Goal: Task Accomplishment & Management: Manage account settings

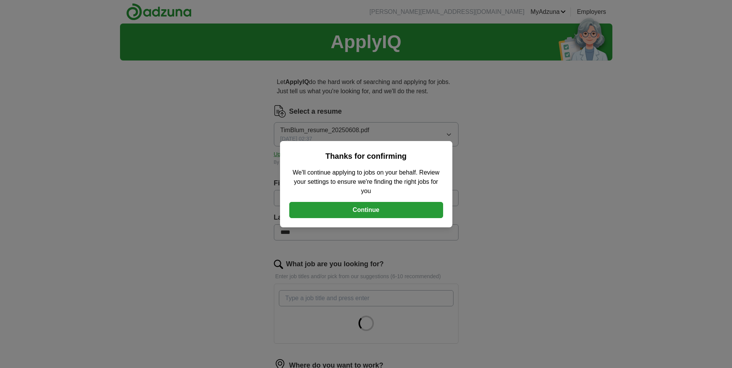
click at [378, 211] on button "Continue" at bounding box center [366, 210] width 154 height 16
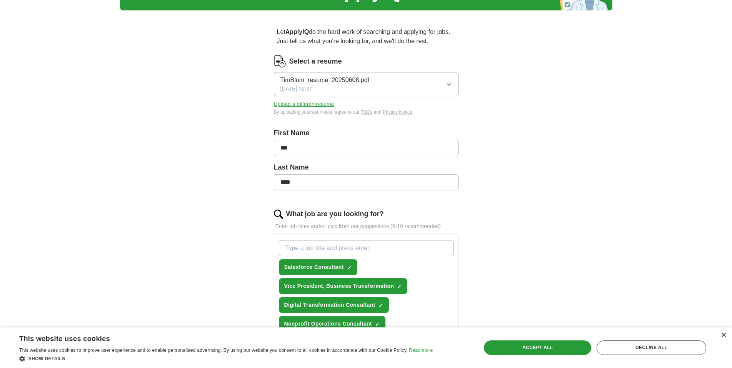
scroll to position [26, 0]
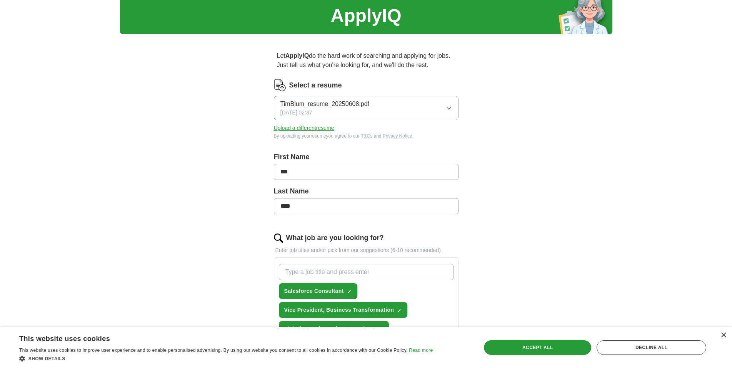
click at [308, 126] on button "Upload a different resume" at bounding box center [304, 128] width 60 height 8
click at [667, 344] on div "Decline all" at bounding box center [652, 347] width 110 height 15
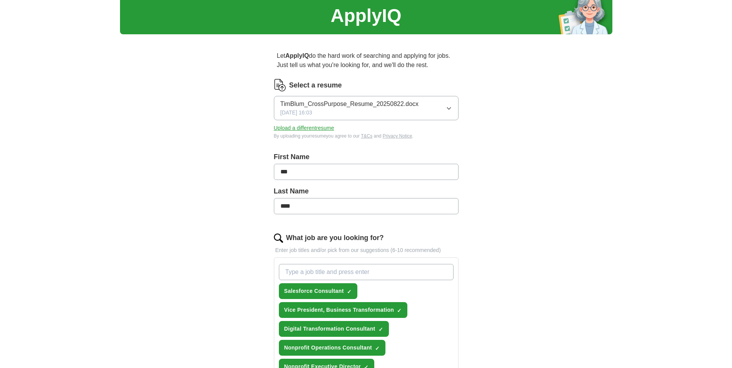
click at [450, 108] on icon "button" at bounding box center [448, 108] width 3 height 2
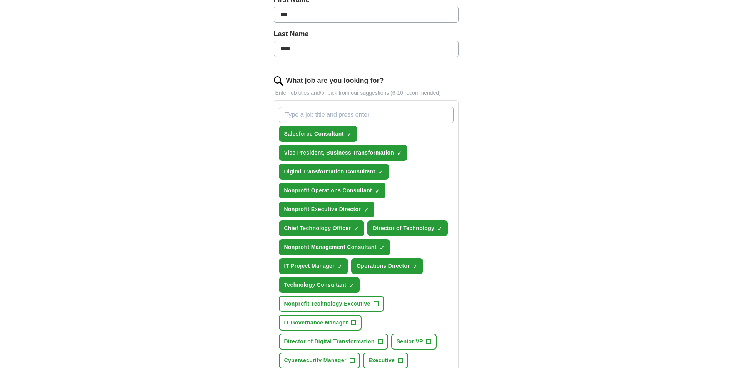
scroll to position [288, 0]
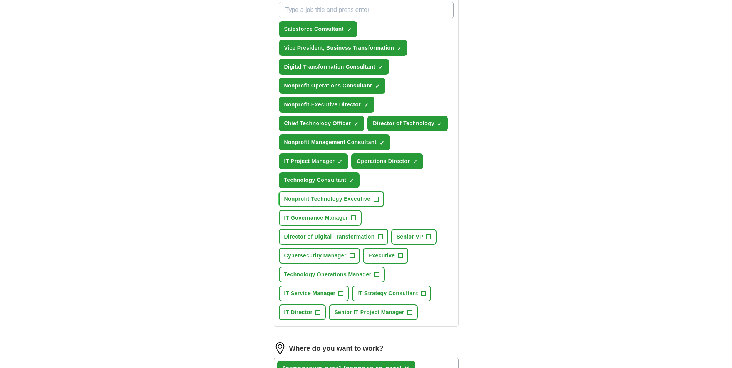
click at [376, 199] on span "+" at bounding box center [376, 199] width 5 height 6
click at [352, 216] on span "+" at bounding box center [353, 218] width 5 height 6
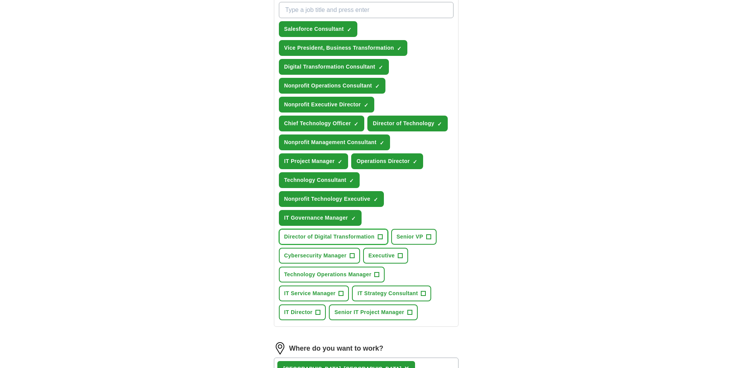
click at [381, 236] on span "+" at bounding box center [380, 237] width 5 height 6
click at [377, 274] on span "+" at bounding box center [377, 274] width 5 height 6
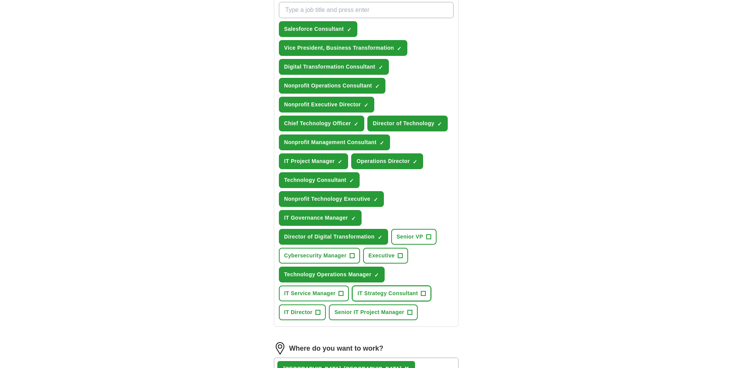
click at [425, 292] on span "+" at bounding box center [423, 293] width 5 height 6
click at [318, 312] on span "+" at bounding box center [318, 312] width 5 height 6
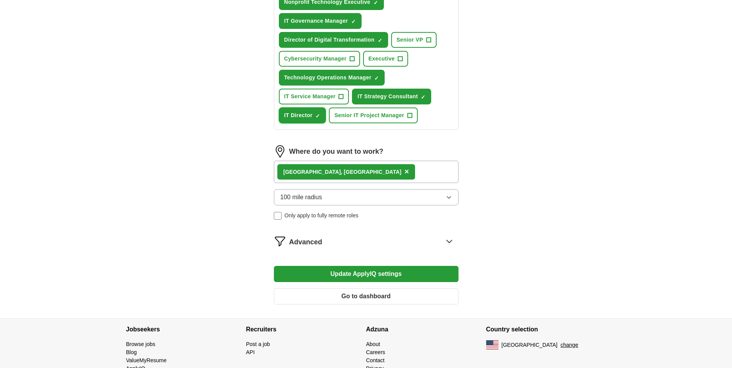
scroll to position [513, 0]
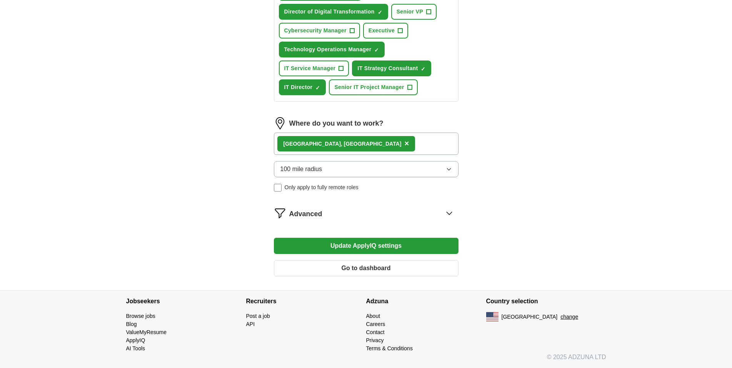
click at [420, 245] on button "Update ApplyIQ settings" at bounding box center [366, 245] width 185 height 16
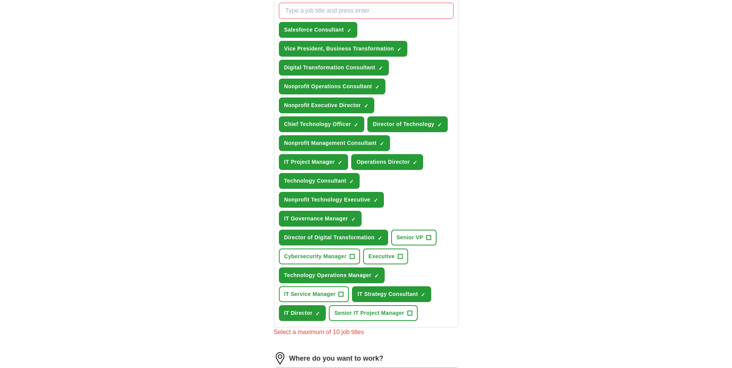
scroll to position [277, 0]
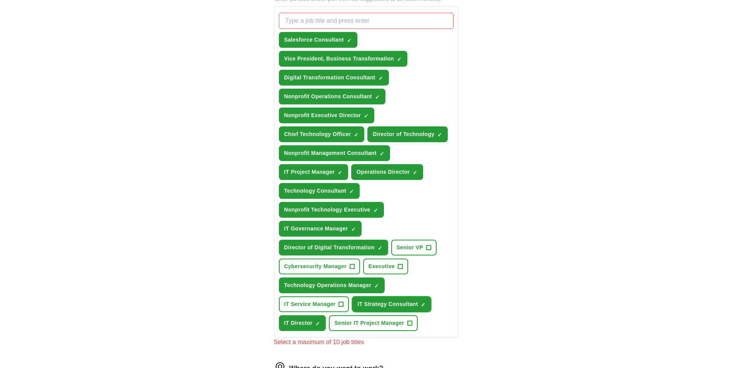
click at [0, 0] on span "×" at bounding box center [0, 0] width 0 height 0
click at [355, 132] on span "+" at bounding box center [356, 134] width 5 height 6
click at [0, 0] on span "×" at bounding box center [0, 0] width 0 height 0
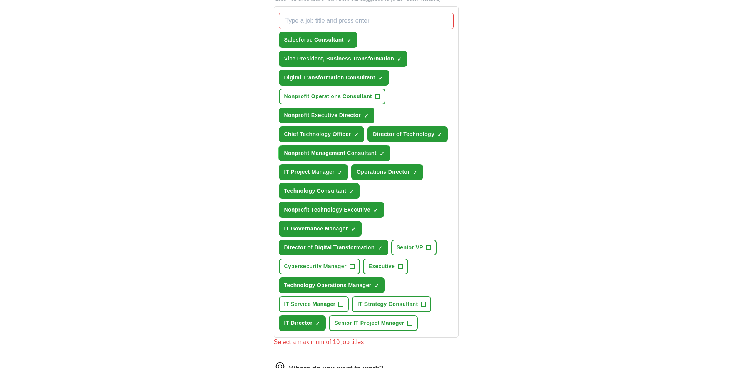
click at [0, 0] on span "×" at bounding box center [0, 0] width 0 height 0
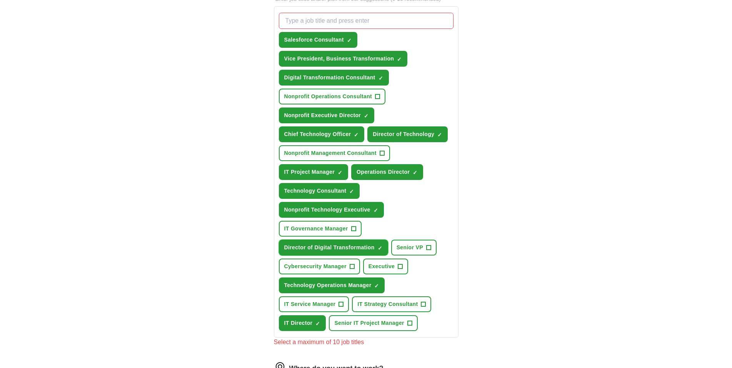
drag, startPoint x: 379, startPoint y: 245, endPoint x: 378, endPoint y: 257, distance: 11.6
click at [0, 0] on span "×" at bounding box center [0, 0] width 0 height 0
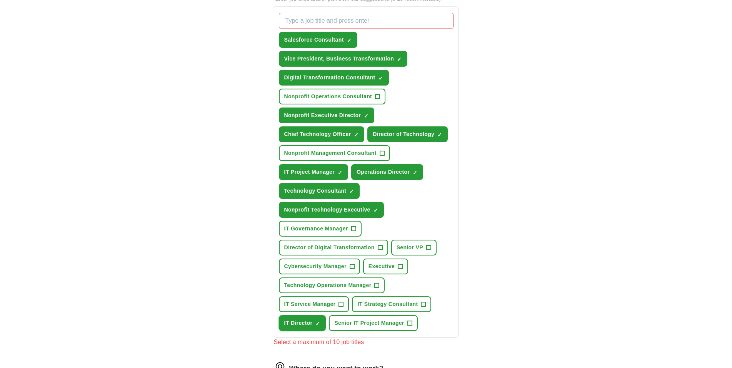
click at [0, 0] on span "×" at bounding box center [0, 0] width 0 height 0
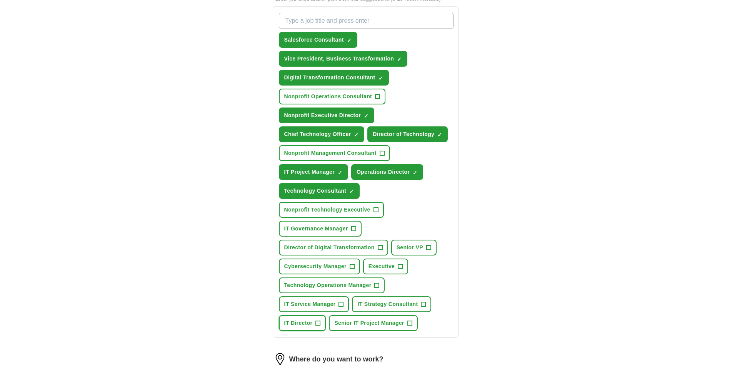
click at [317, 321] on span "+" at bounding box center [318, 323] width 5 height 6
click at [0, 0] on span "×" at bounding box center [0, 0] width 0 height 0
click at [376, 282] on span "+" at bounding box center [377, 285] width 5 height 6
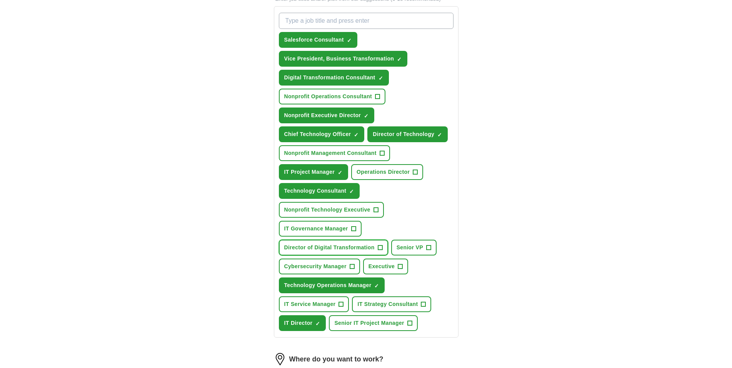
click at [380, 246] on span "+" at bounding box center [380, 247] width 5 height 6
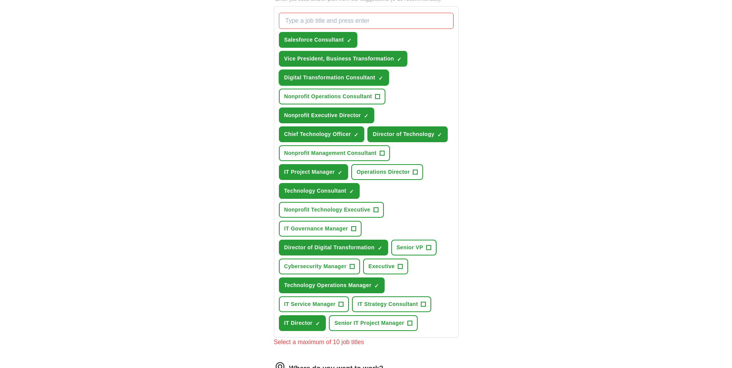
click at [0, 0] on span "×" at bounding box center [0, 0] width 0 height 0
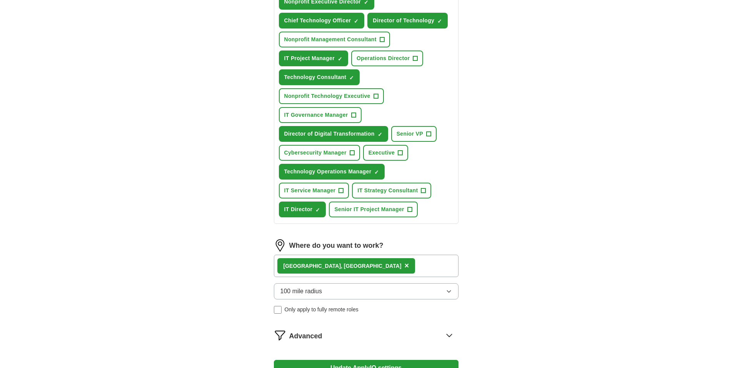
scroll to position [460, 0]
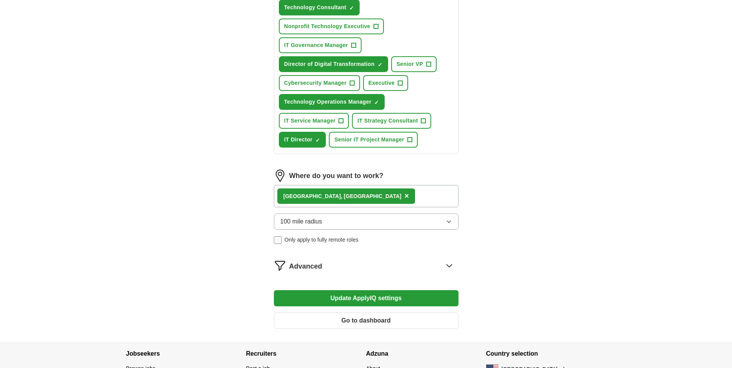
click at [378, 299] on button "Update ApplyIQ settings" at bounding box center [366, 298] width 185 height 16
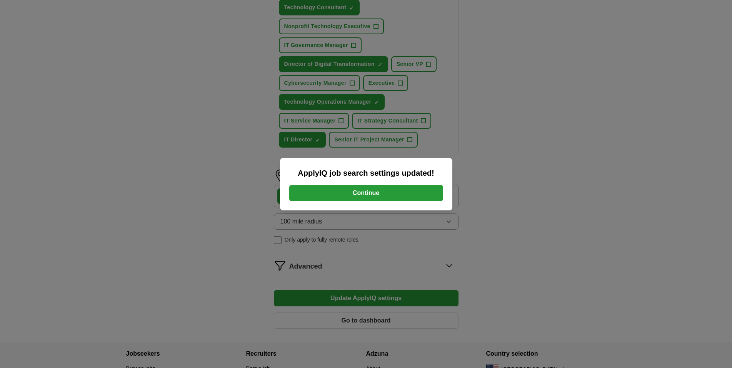
click at [368, 195] on button "Continue" at bounding box center [366, 193] width 154 height 16
